Goal: Feedback & Contribution: Contribute content

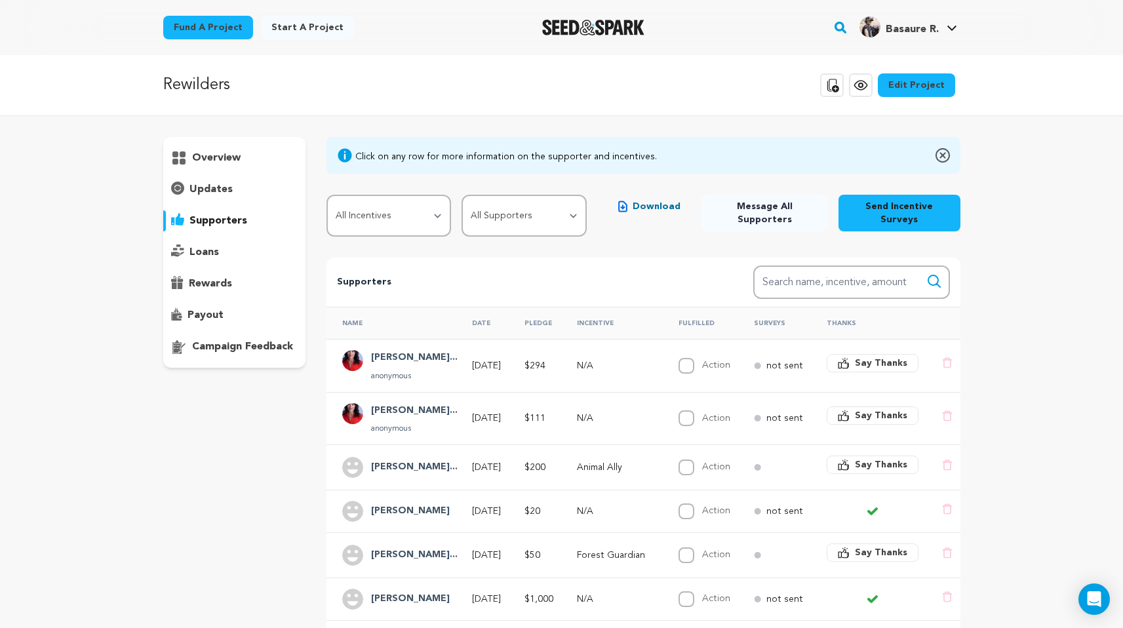
click at [254, 341] on p "campaign feedback" at bounding box center [242, 347] width 101 height 16
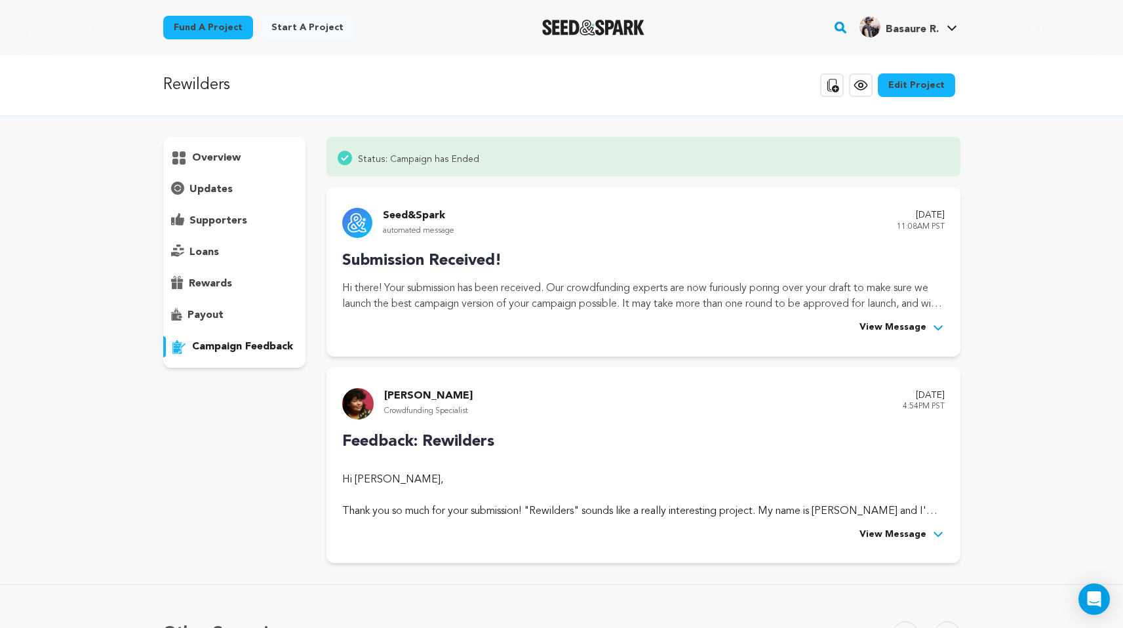
click at [898, 534] on span "View Message" at bounding box center [892, 535] width 67 height 16
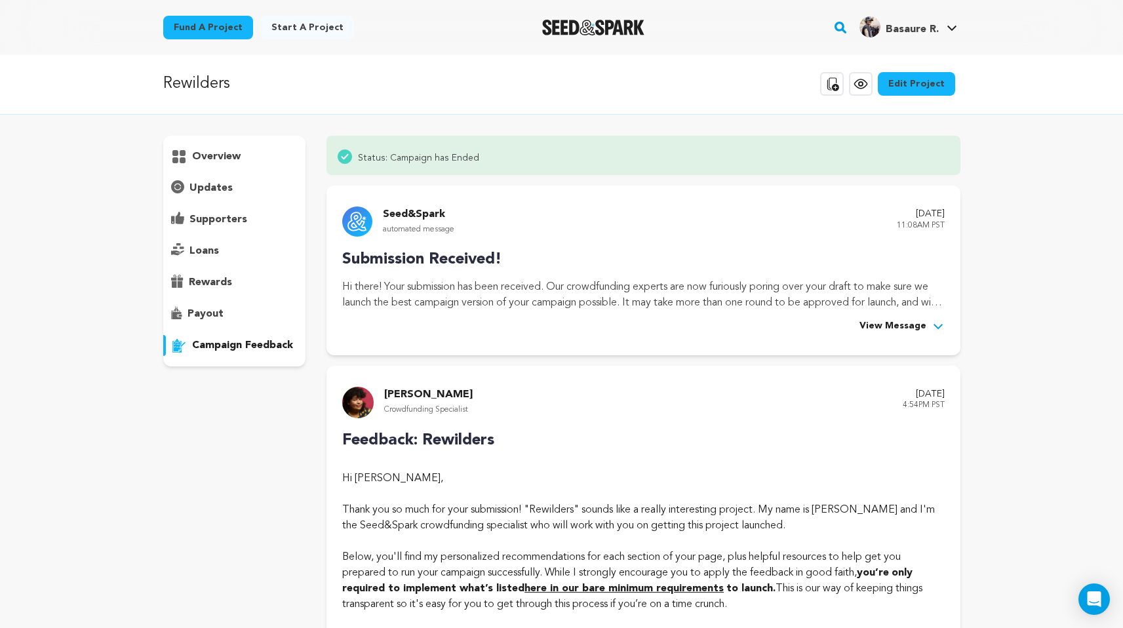
scroll to position [3, 0]
click at [239, 223] on p "supporters" at bounding box center [218, 218] width 58 height 16
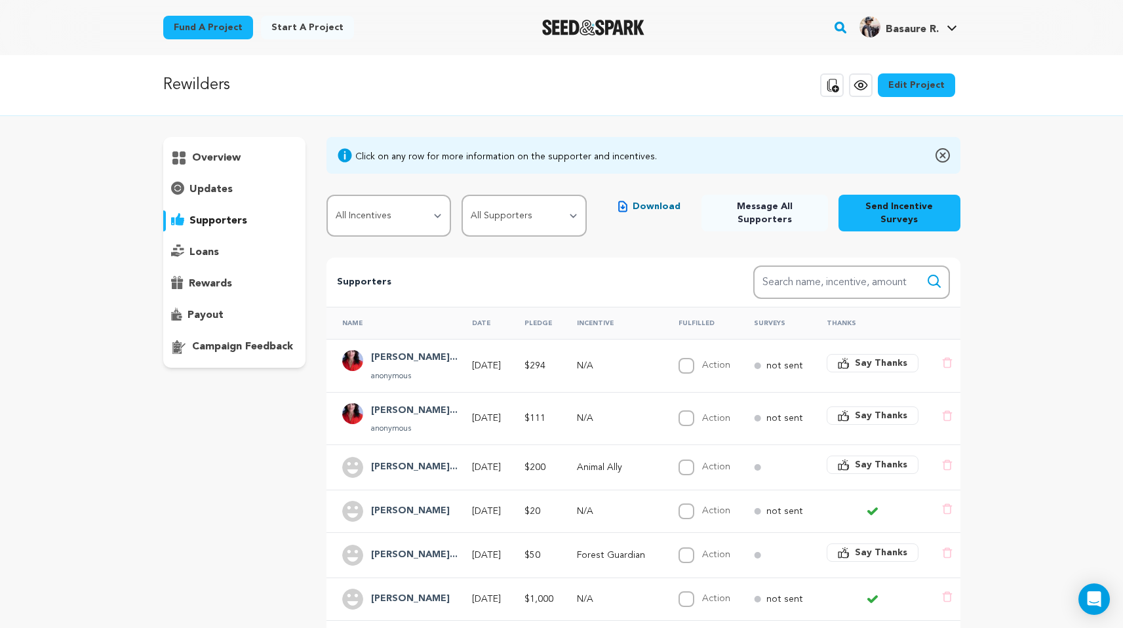
click at [227, 189] on p "updates" at bounding box center [210, 190] width 43 height 16
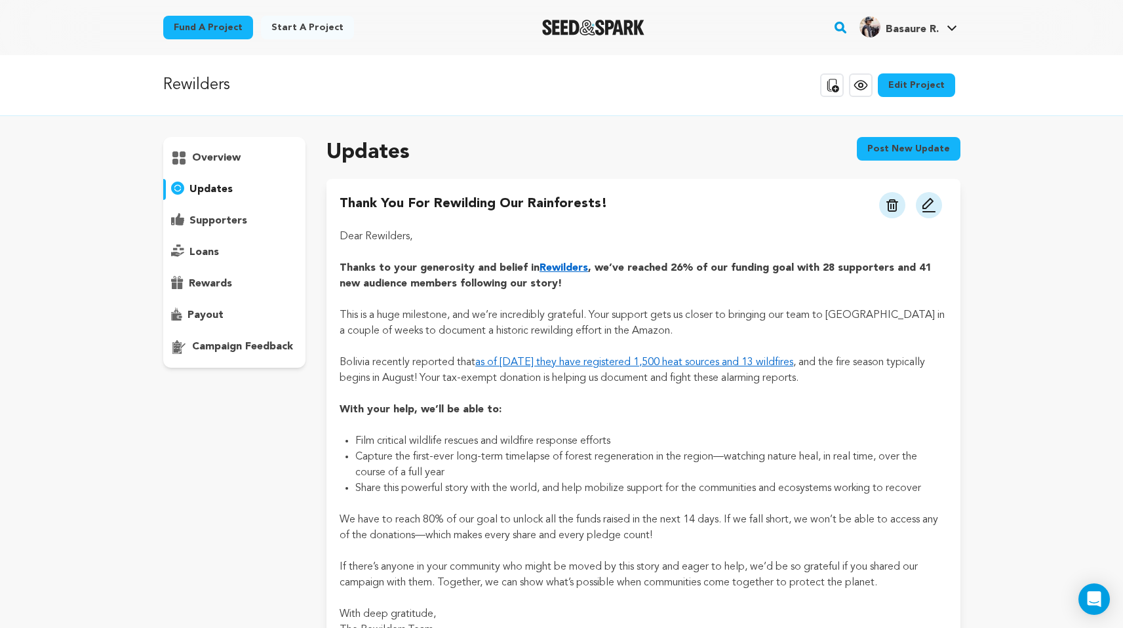
click at [925, 154] on button "Post new update" at bounding box center [909, 149] width 104 height 24
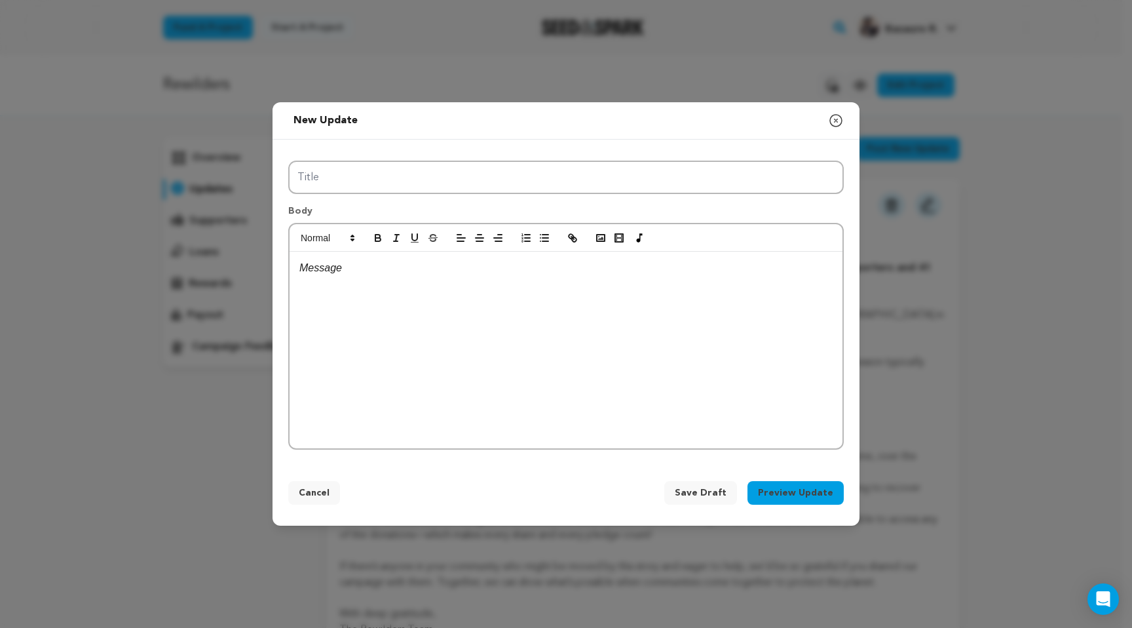
click at [408, 298] on div at bounding box center [566, 350] width 553 height 197
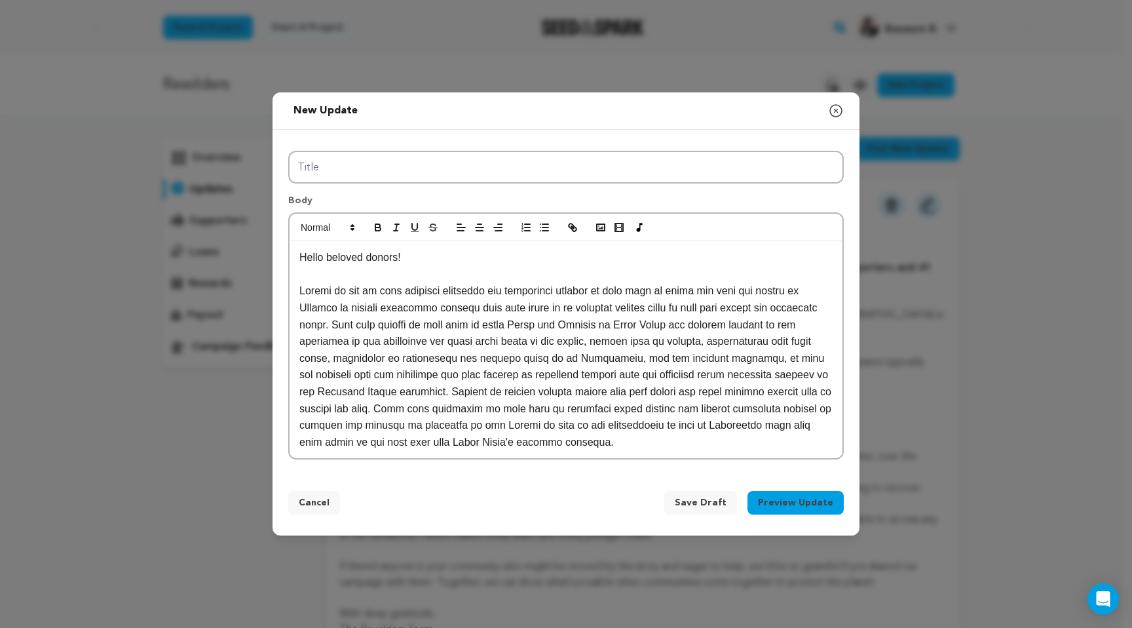
drag, startPoint x: 587, startPoint y: 442, endPoint x: 292, endPoint y: 256, distance: 348.9
click at [292, 256] on div "Hello beloved donors!" at bounding box center [566, 349] width 553 height 217
copy div "Hello beloved donors! Thanks to all of your generous donations and invaluable s…"
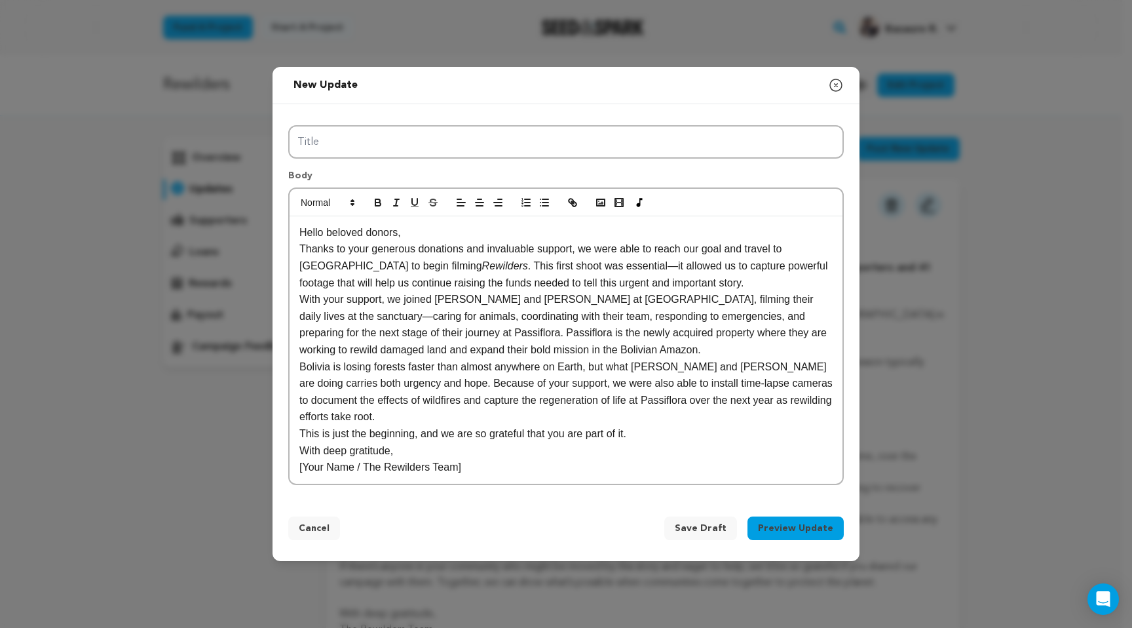
click at [430, 238] on p "Hello beloved donors," at bounding box center [565, 232] width 533 height 17
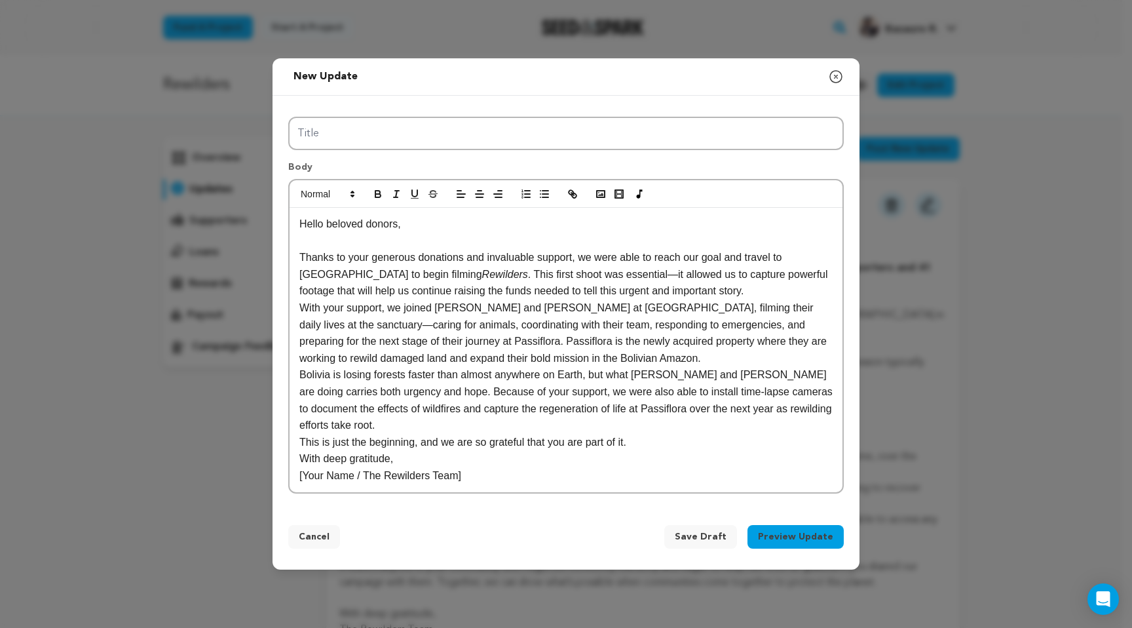
click at [571, 278] on p "Thanks to your generous donations and invaluable support, we were able to reach…" at bounding box center [565, 274] width 533 height 50
click at [795, 309] on p "With your support, we joined [PERSON_NAME] and [PERSON_NAME] at [GEOGRAPHIC_DAT…" at bounding box center [565, 332] width 533 height 67
click at [678, 289] on p "Thanks to your generous donations and invaluable support, we were able to reach…" at bounding box center [565, 274] width 533 height 50
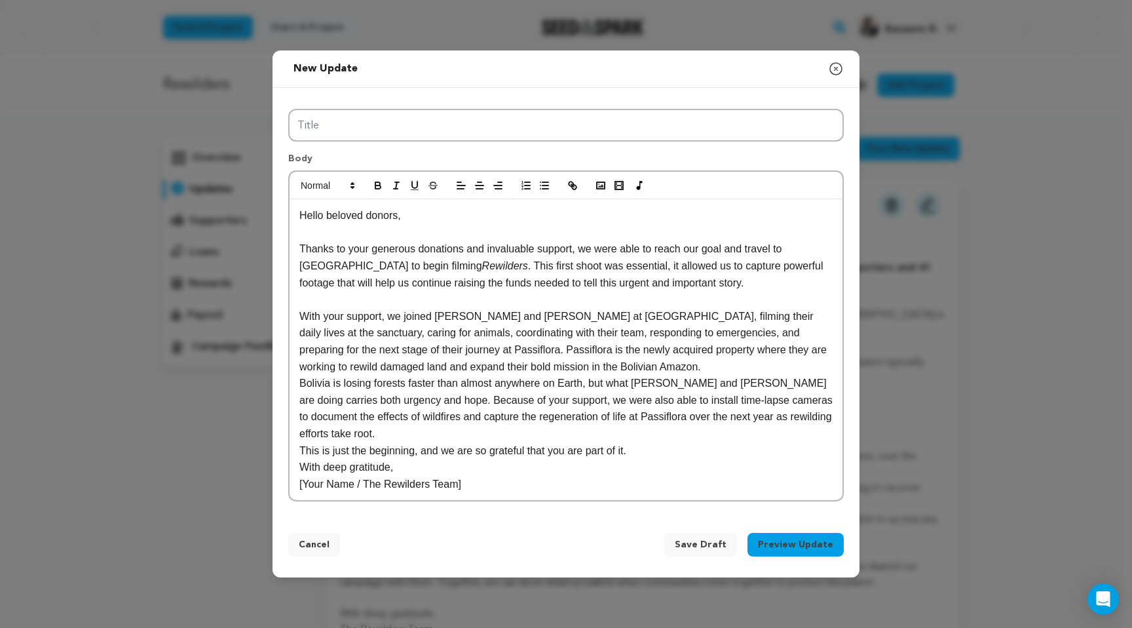
click at [583, 370] on p "With your support, we joined [PERSON_NAME] and [PERSON_NAME] at [GEOGRAPHIC_DAT…" at bounding box center [565, 341] width 533 height 67
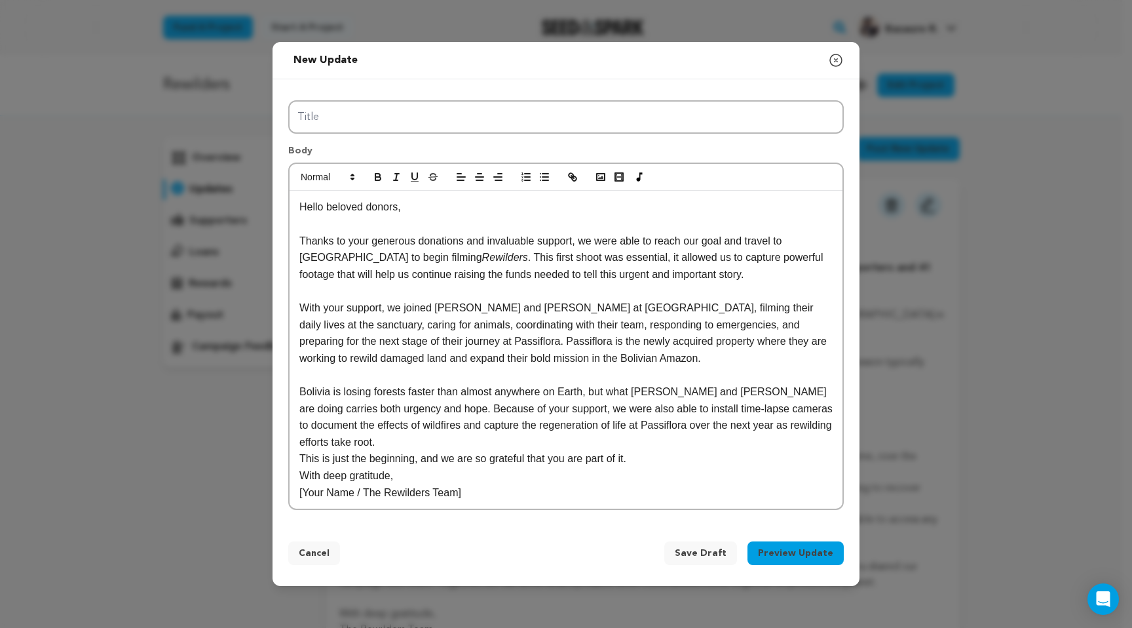
click at [387, 448] on p "Bolivia is losing forests faster than almost anywhere on Earth, but what [PERSO…" at bounding box center [565, 416] width 533 height 67
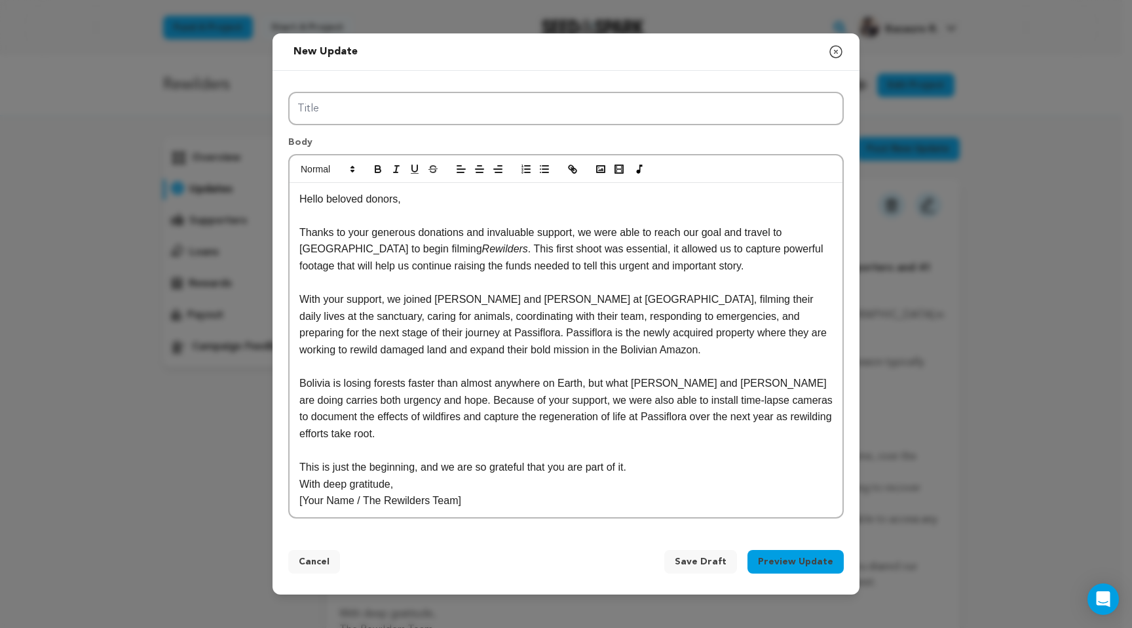
click at [655, 467] on p "This is just the beginning, and we are so grateful that you are part of it." at bounding box center [565, 467] width 533 height 17
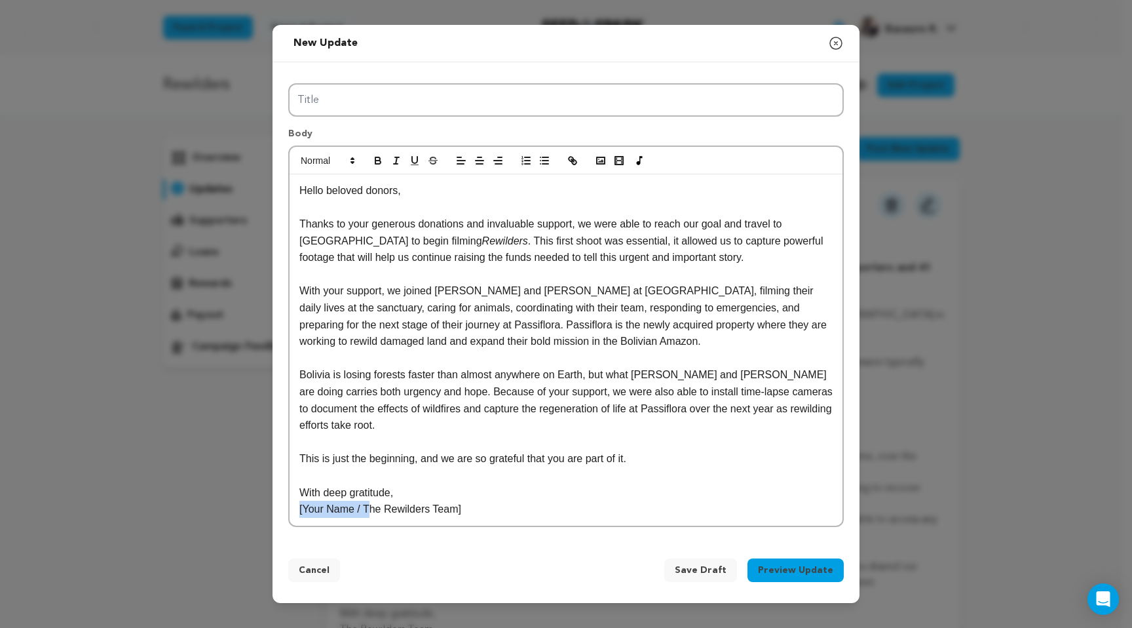
drag, startPoint x: 366, startPoint y: 509, endPoint x: 279, endPoint y: 507, distance: 87.2
click at [279, 507] on div "Title Body Hello beloved donors, Thanks to your generous donations and invaluab…" at bounding box center [566, 302] width 587 height 480
click at [452, 505] on p "The Rewilders Team]" at bounding box center [565, 509] width 533 height 17
click at [571, 488] on p "With deep gratitude," at bounding box center [565, 492] width 533 height 17
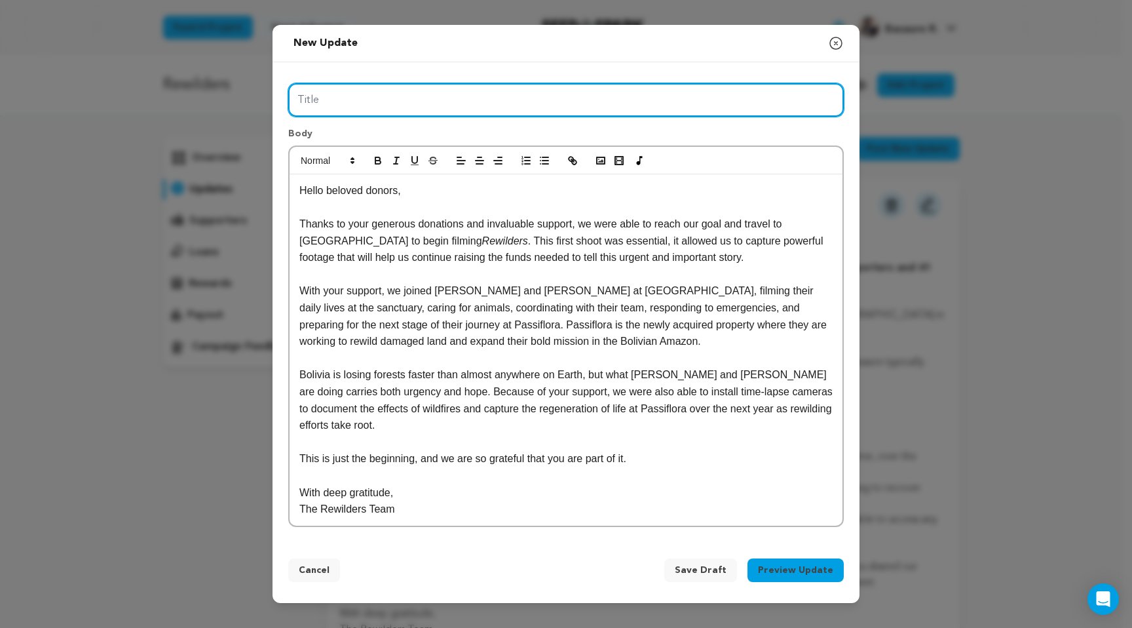
click at [438, 103] on input "Title" at bounding box center [566, 99] width 556 height 33
paste input "Documenting hope in the Amazon – thanks to you"
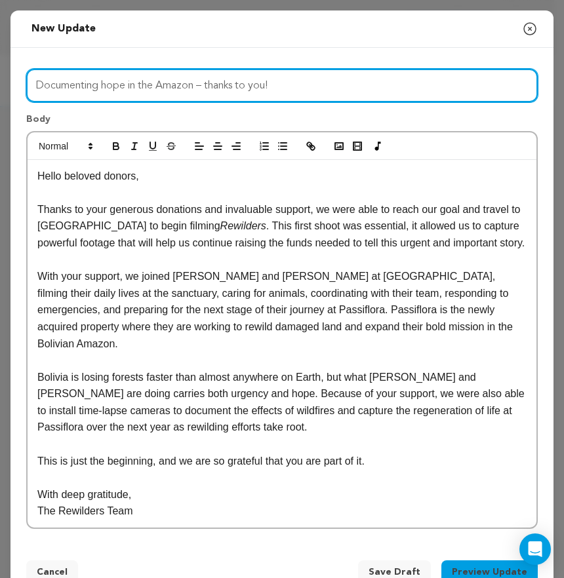
type input "Documenting hope in the Amazon – thanks to you!"
